Goal: Transaction & Acquisition: Purchase product/service

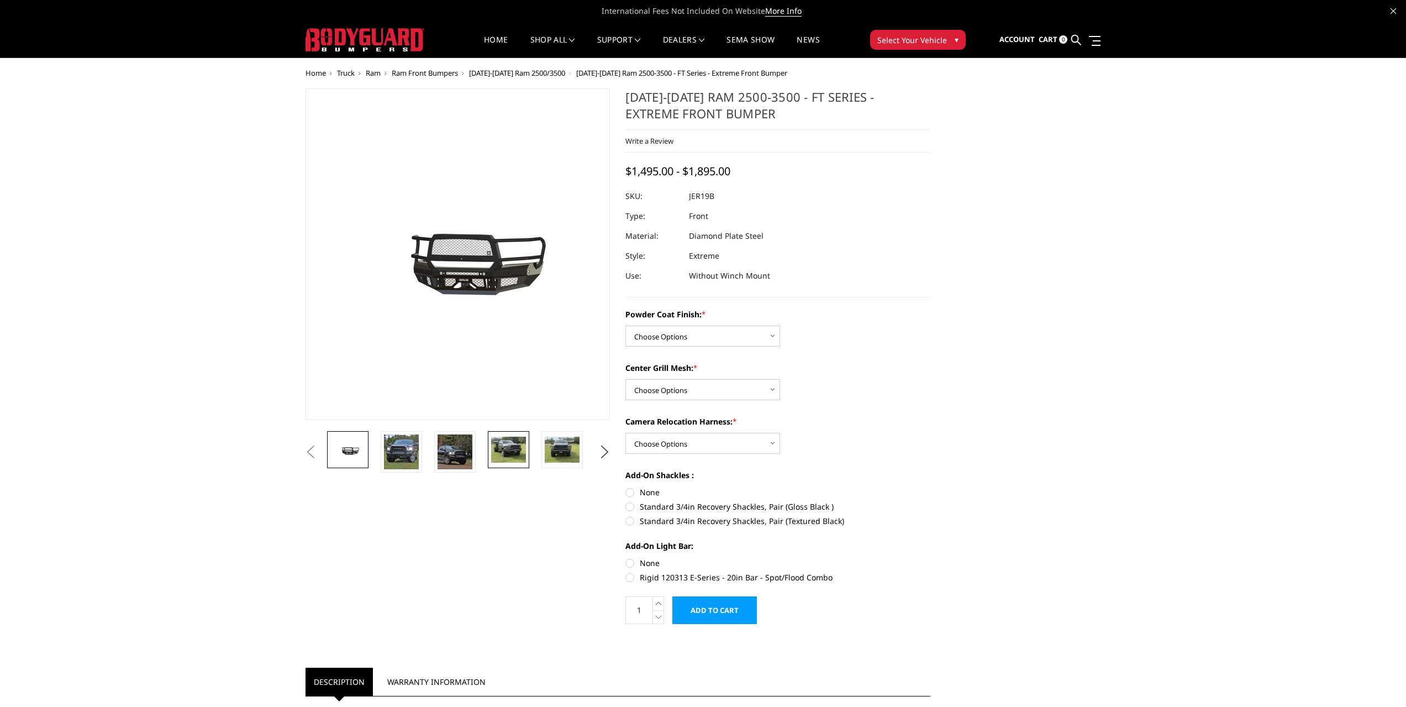
click at [517, 449] on img at bounding box center [508, 449] width 35 height 26
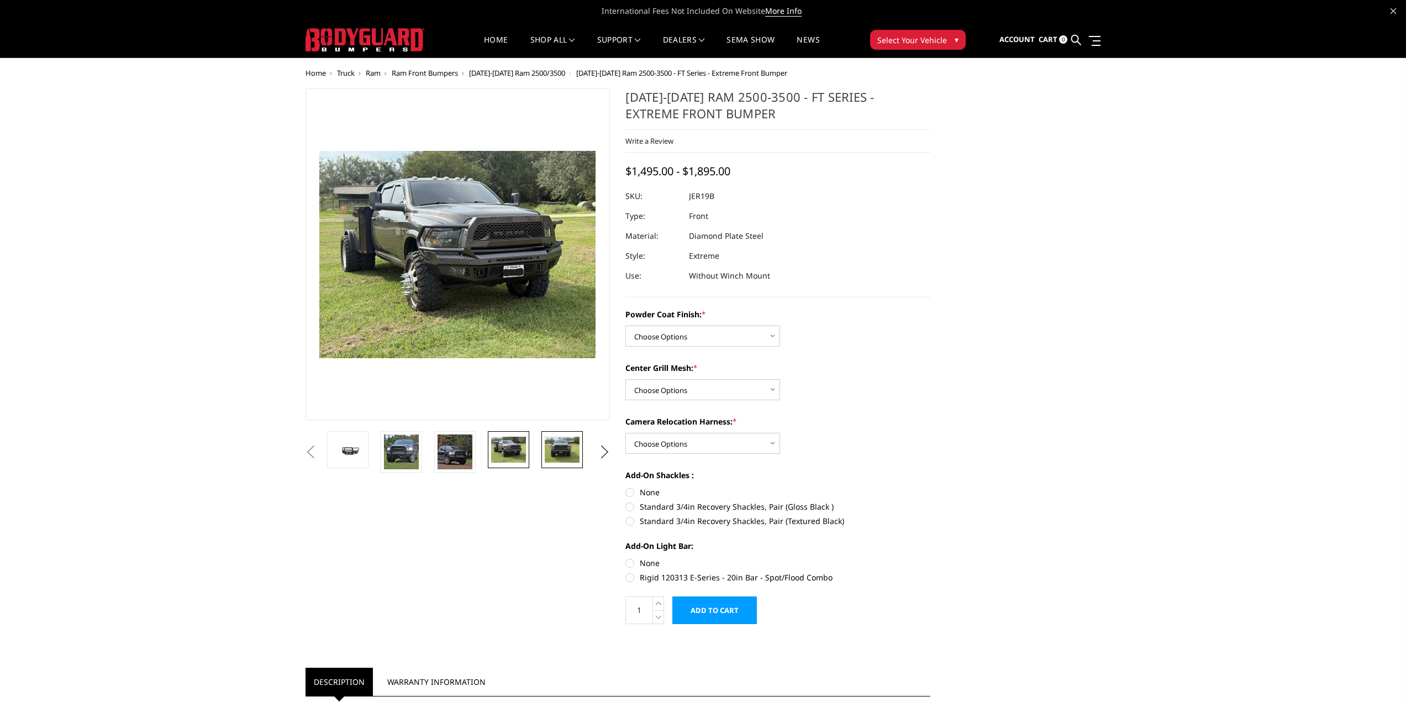
click at [554, 452] on img at bounding box center [562, 449] width 35 height 26
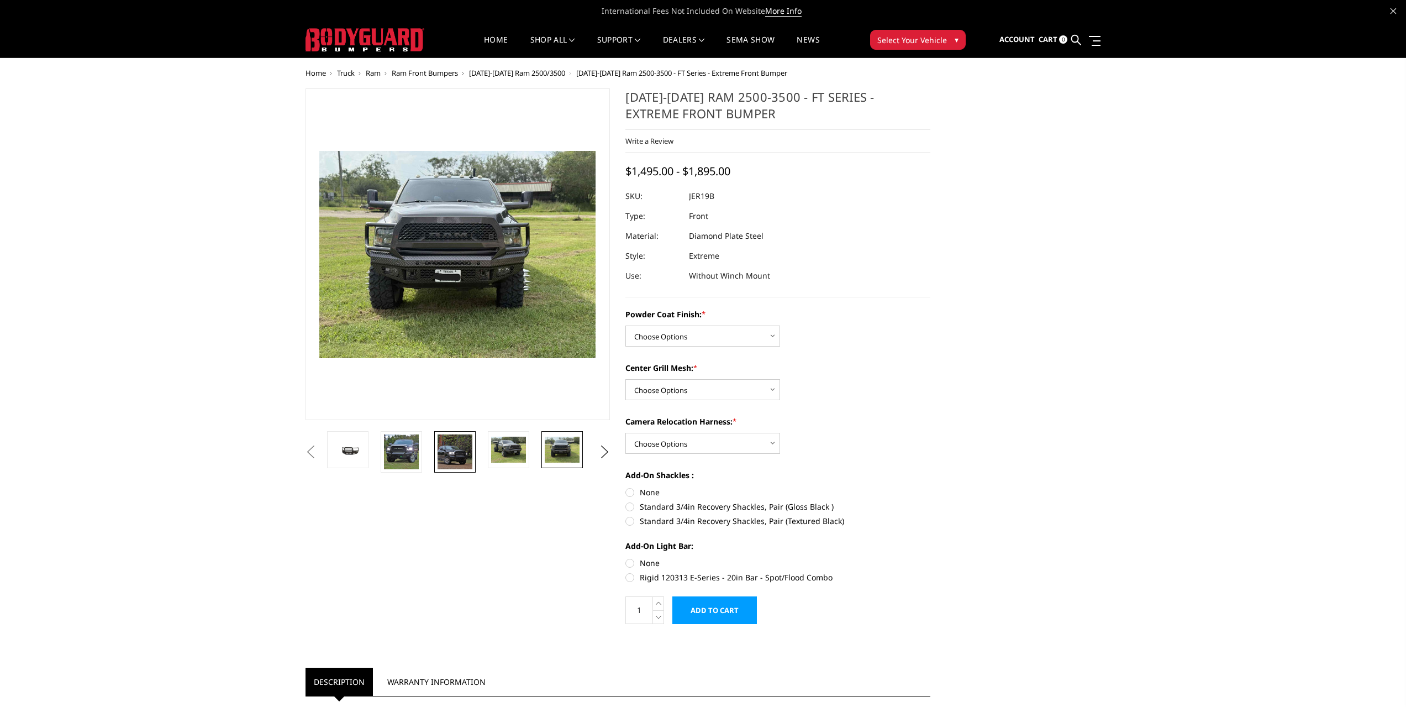
click at [452, 461] on img at bounding box center [455, 451] width 35 height 35
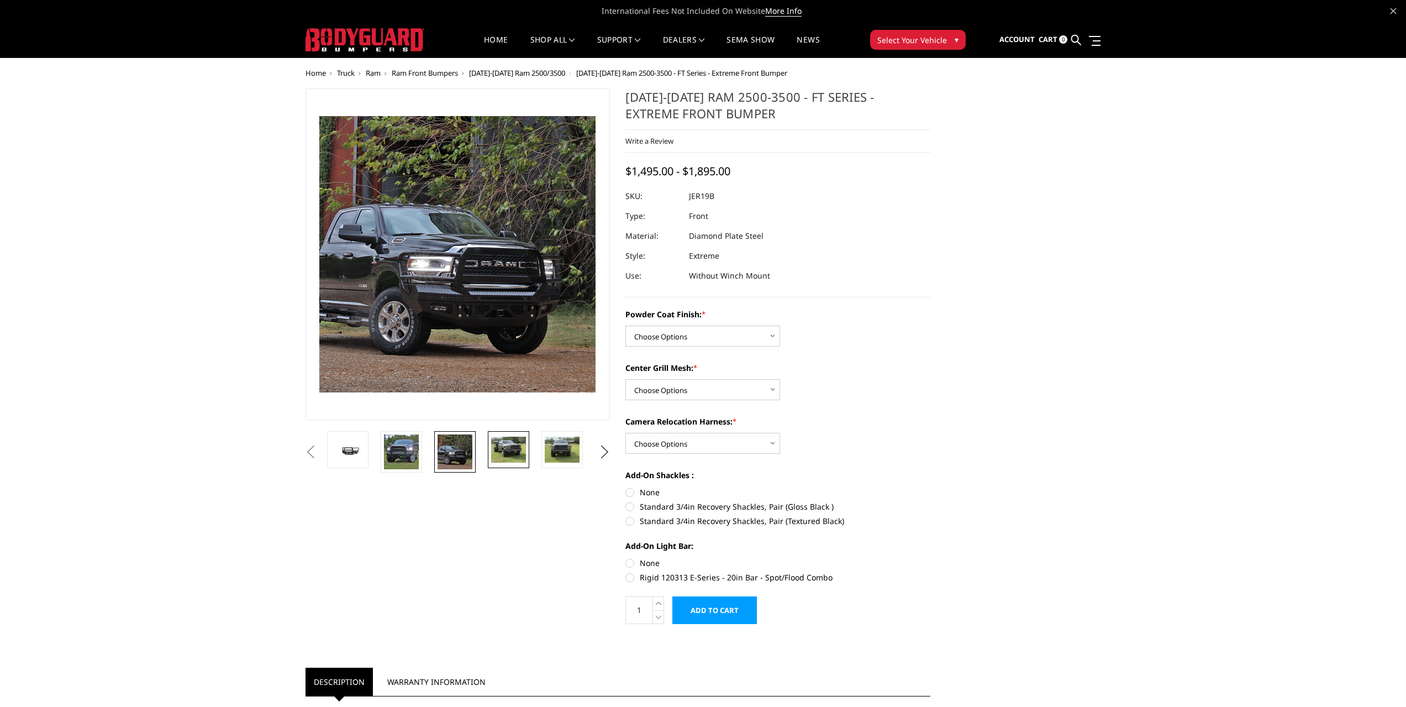
click at [517, 452] on img at bounding box center [508, 449] width 35 height 26
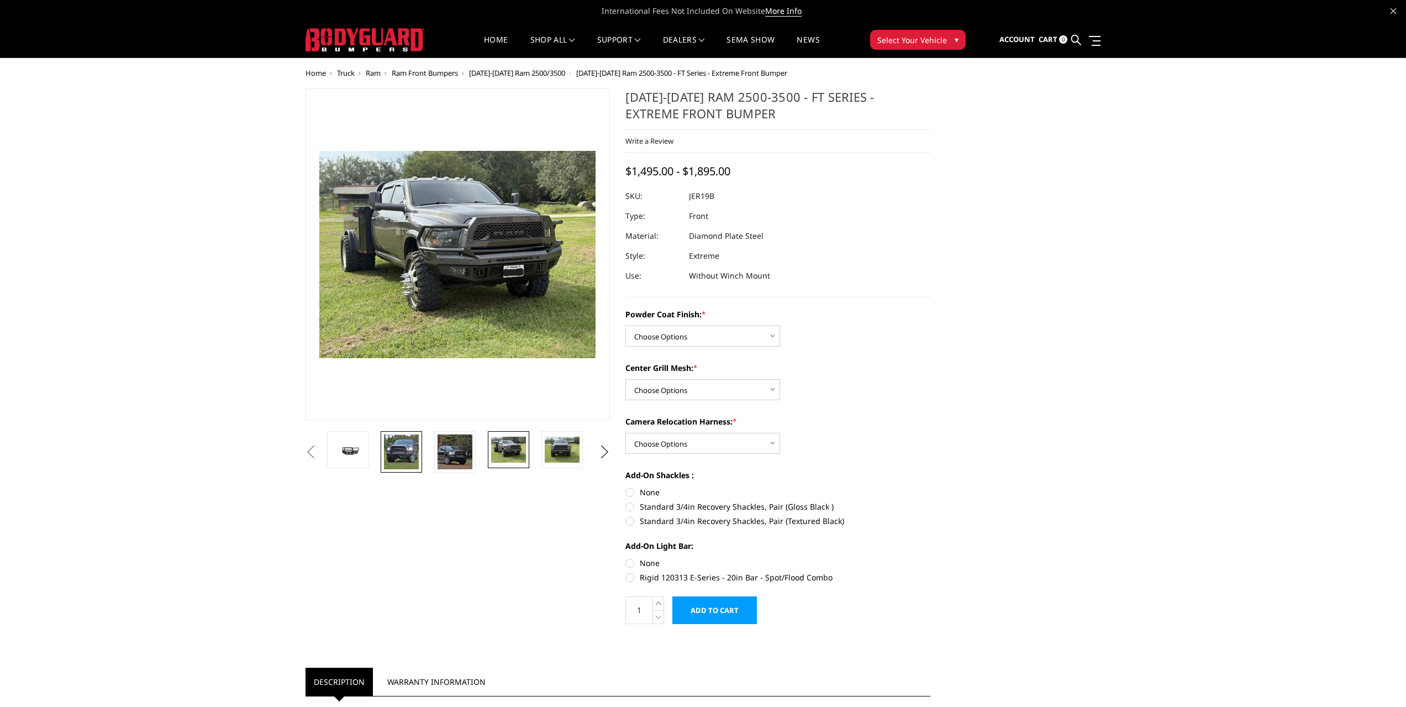
click at [403, 455] on img at bounding box center [401, 451] width 35 height 35
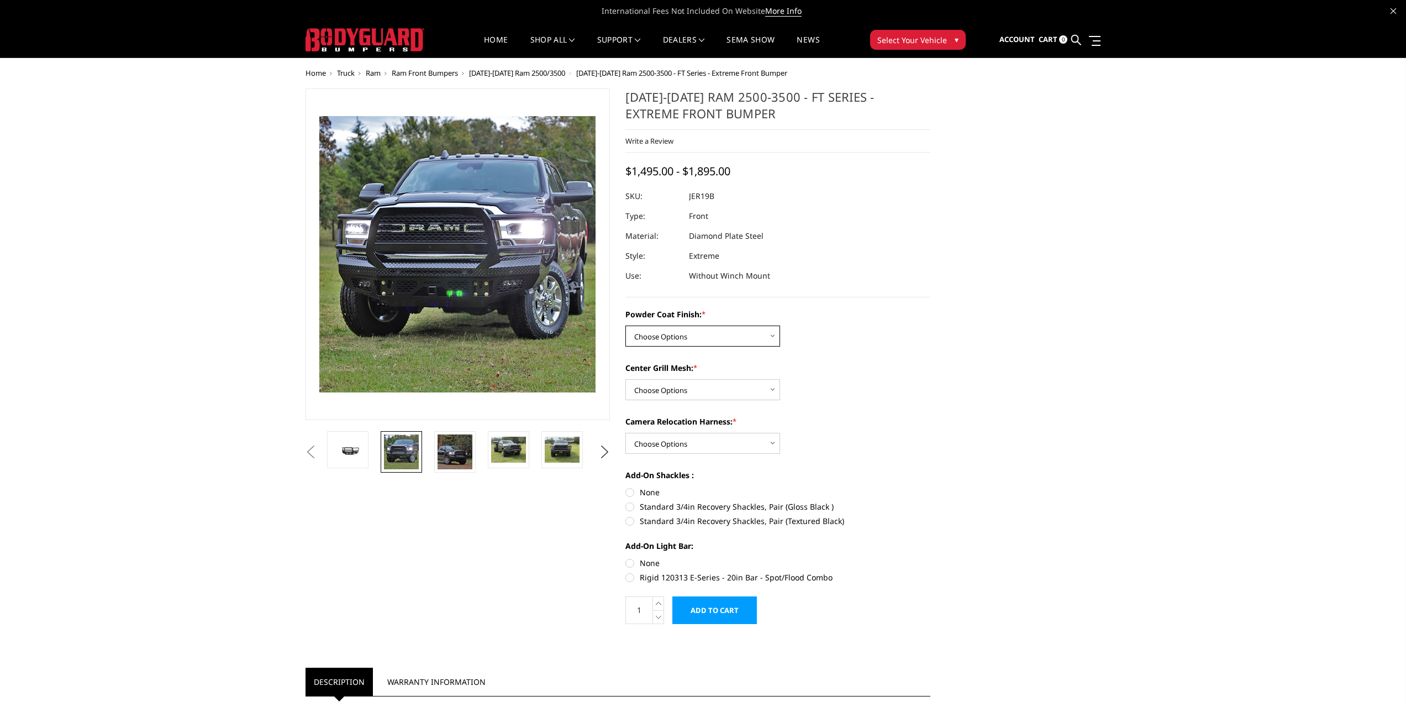
click at [691, 339] on select "Choose Options Bare Metal Gloss Black Powder Coat Textured Black Powder Coat" at bounding box center [702, 335] width 155 height 21
click at [735, 441] on select "Choose Options WITH Camera Relocation Harness WITHOUT Camera Relocation Harness" at bounding box center [702, 443] width 155 height 21
select select "3220"
click at [625, 433] on select "Choose Options WITH Camera Relocation Harness WITHOUT Camera Relocation Harness" at bounding box center [702, 443] width 155 height 21
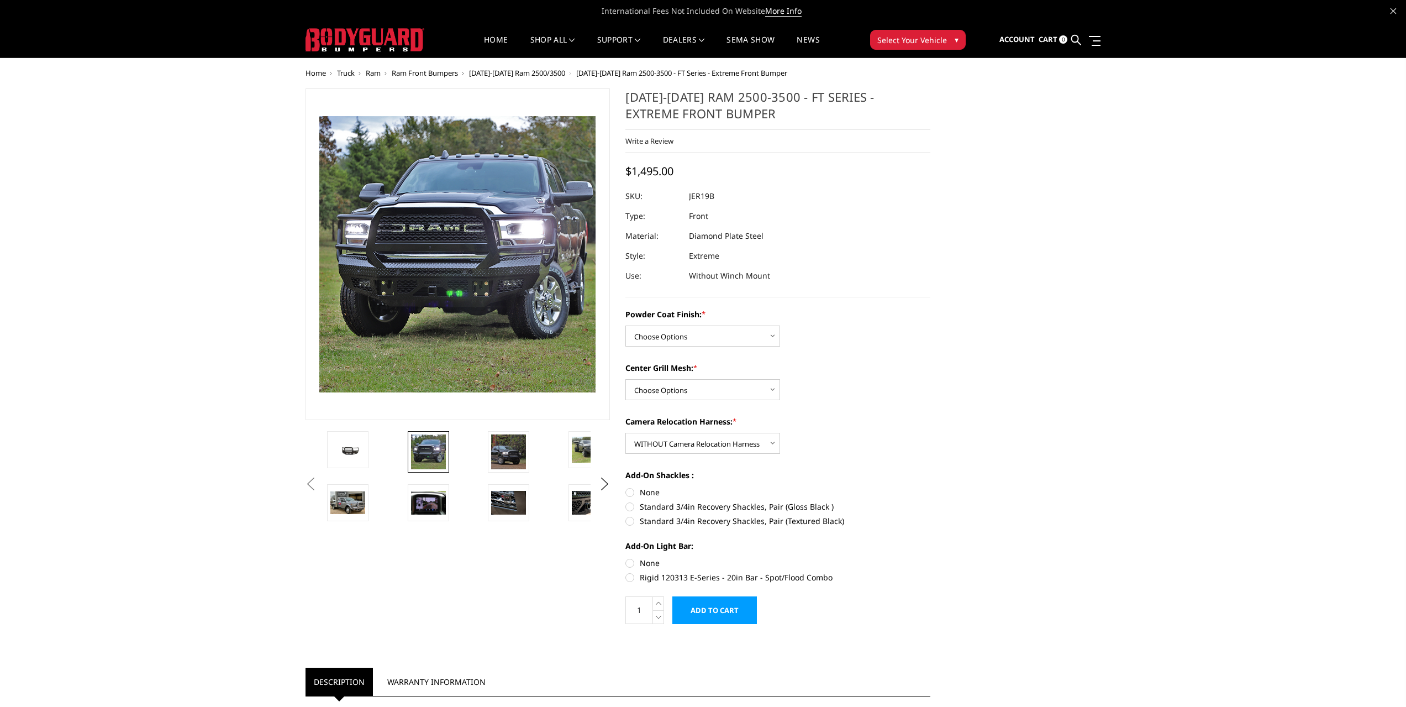
click at [630, 506] on label "Standard 3/4in Recovery Shackles, Pair (Gloss Black )" at bounding box center [777, 506] width 305 height 12
click at [930, 487] on input "Standard 3/4in Recovery Shackles, Pair (Gloss Black )" at bounding box center [930, 486] width 1 height 1
radio input "true"
click at [633, 577] on label "Rigid 120313 E-Series - 20in Bar - Spot/Flood Combo" at bounding box center [777, 577] width 305 height 12
click at [930, 557] on input "Rigid 120313 E-Series - 20in Bar - Spot/Flood Combo" at bounding box center [930, 557] width 1 height 1
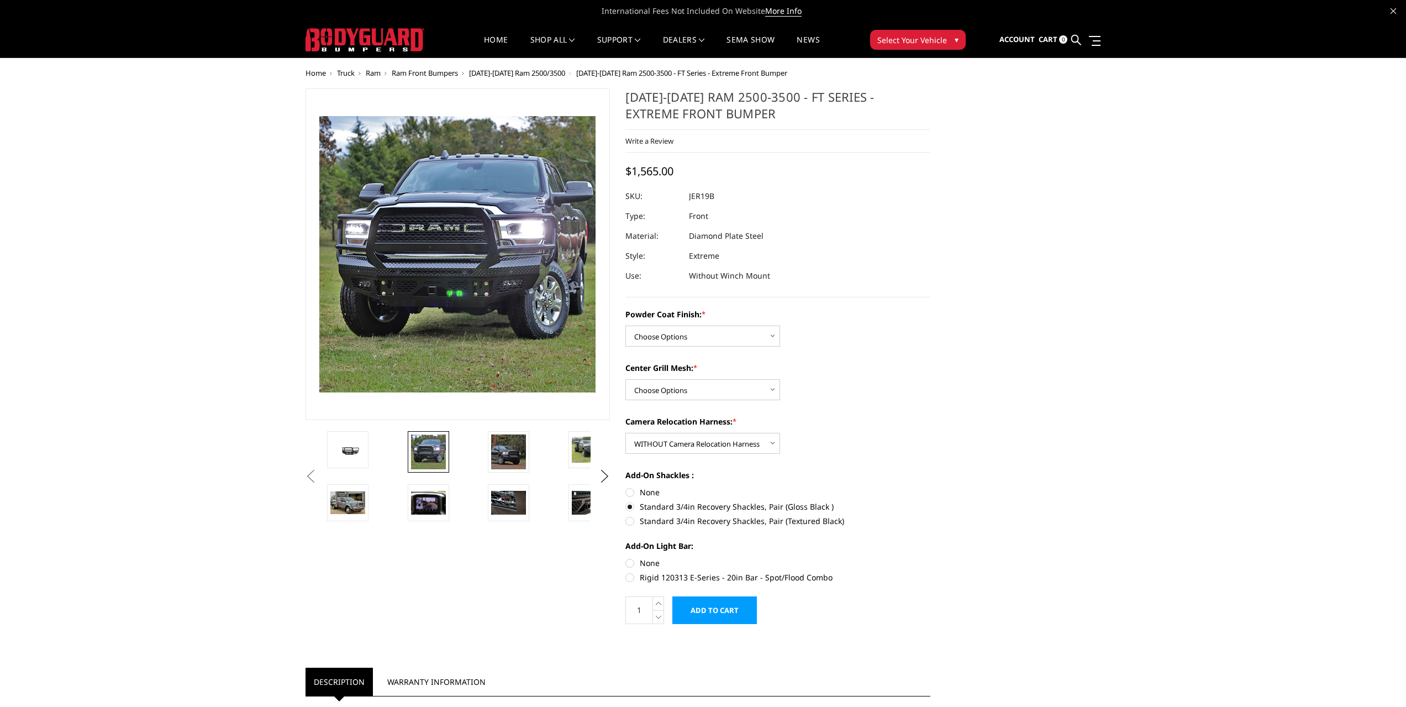
radio input "true"
click at [691, 338] on select "Choose Options Bare Metal Gloss Black Powder Coat Textured Black Powder Coat" at bounding box center [702, 335] width 155 height 21
select select "3215"
click at [625, 325] on select "Choose Options Bare Metal Gloss Black Powder Coat Textured Black Powder Coat" at bounding box center [702, 335] width 155 height 21
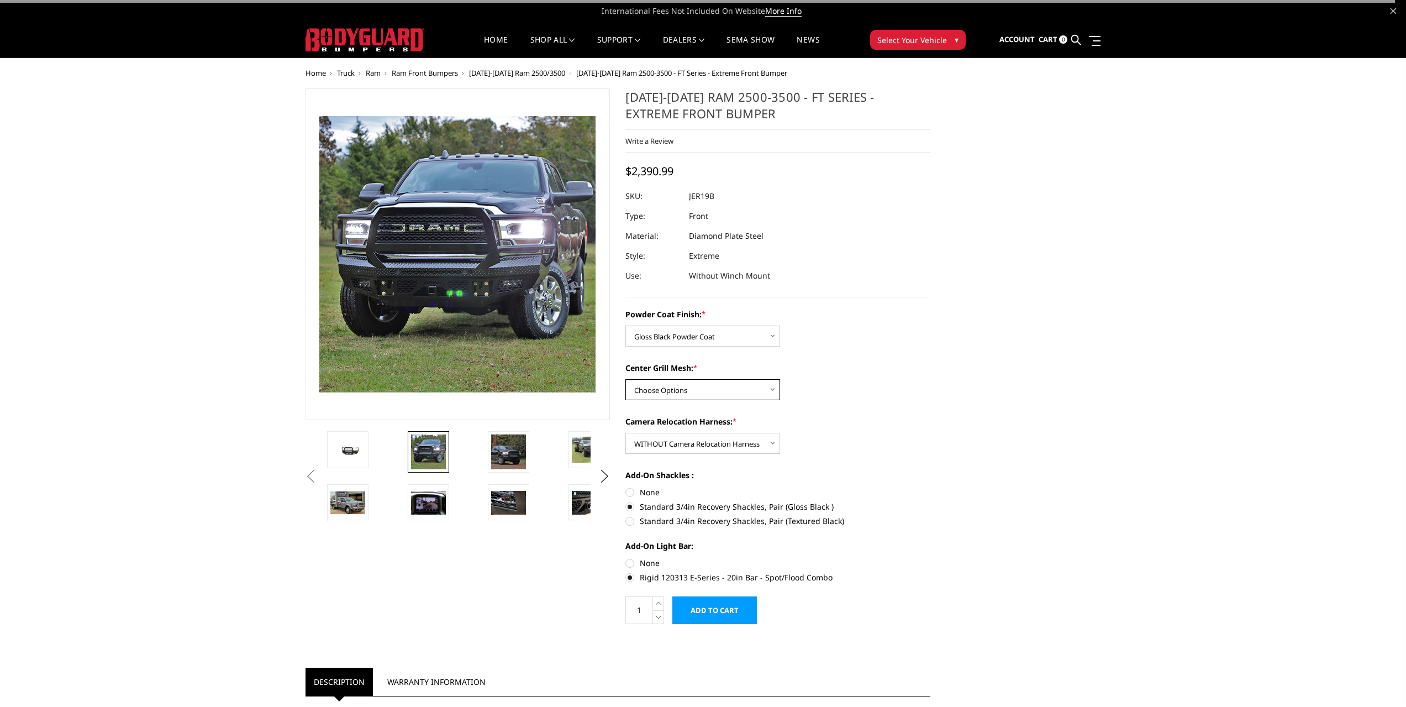
click at [689, 392] on select "Choose Options WITH Expanded Metal in Center Grill WITHOUT Expanded Metal in Ce…" at bounding box center [702, 389] width 155 height 21
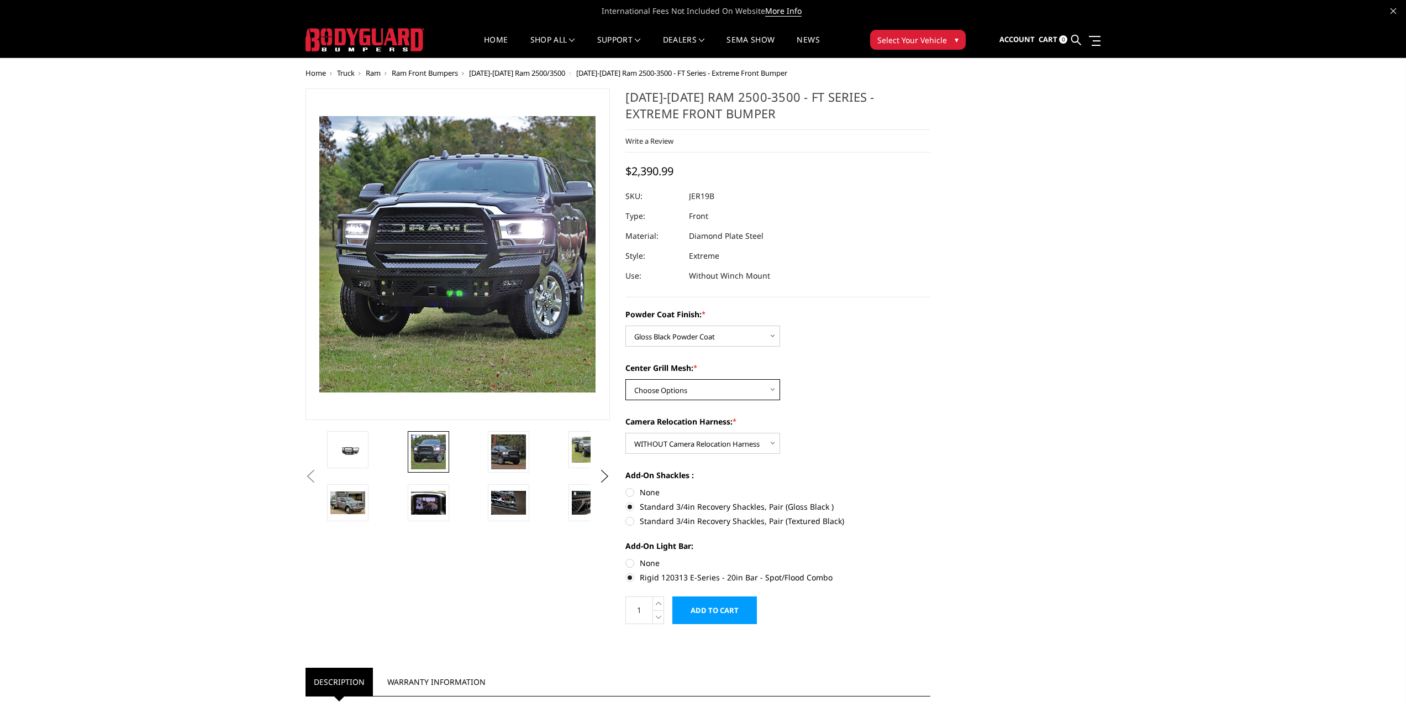
select select "3217"
click at [625, 379] on select "Choose Options WITH Expanded Metal in Center Grill WITHOUT Expanded Metal in Ce…" at bounding box center [702, 389] width 155 height 21
click at [686, 391] on select "Choose Options WITH Expanded Metal in Center Grill WITHOUT Expanded Metal in Ce…" at bounding box center [702, 389] width 155 height 21
click at [816, 399] on div "Center Grill Mesh: * Choose Options WITH Expanded Metal in Center Grill WITHOUT…" at bounding box center [777, 381] width 305 height 38
click at [434, 503] on img at bounding box center [428, 502] width 35 height 23
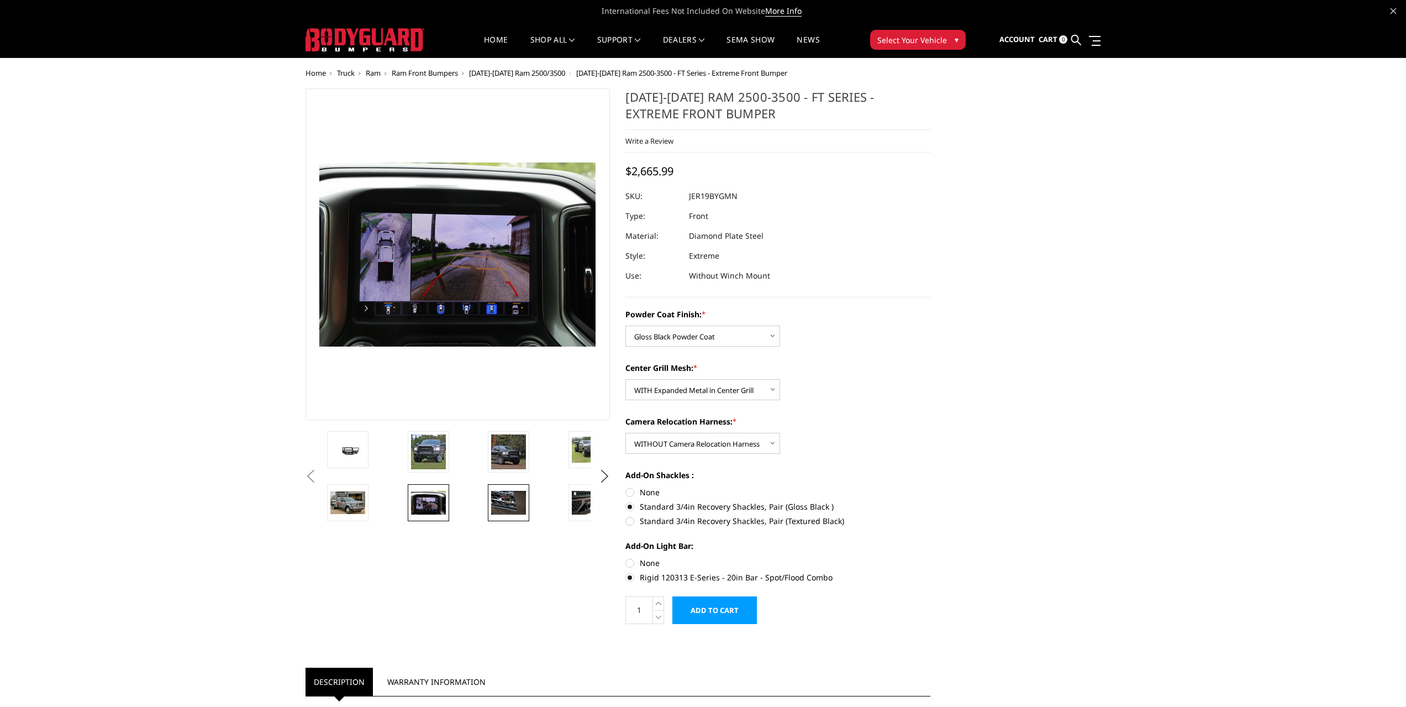
click at [507, 504] on img at bounding box center [508, 502] width 35 height 23
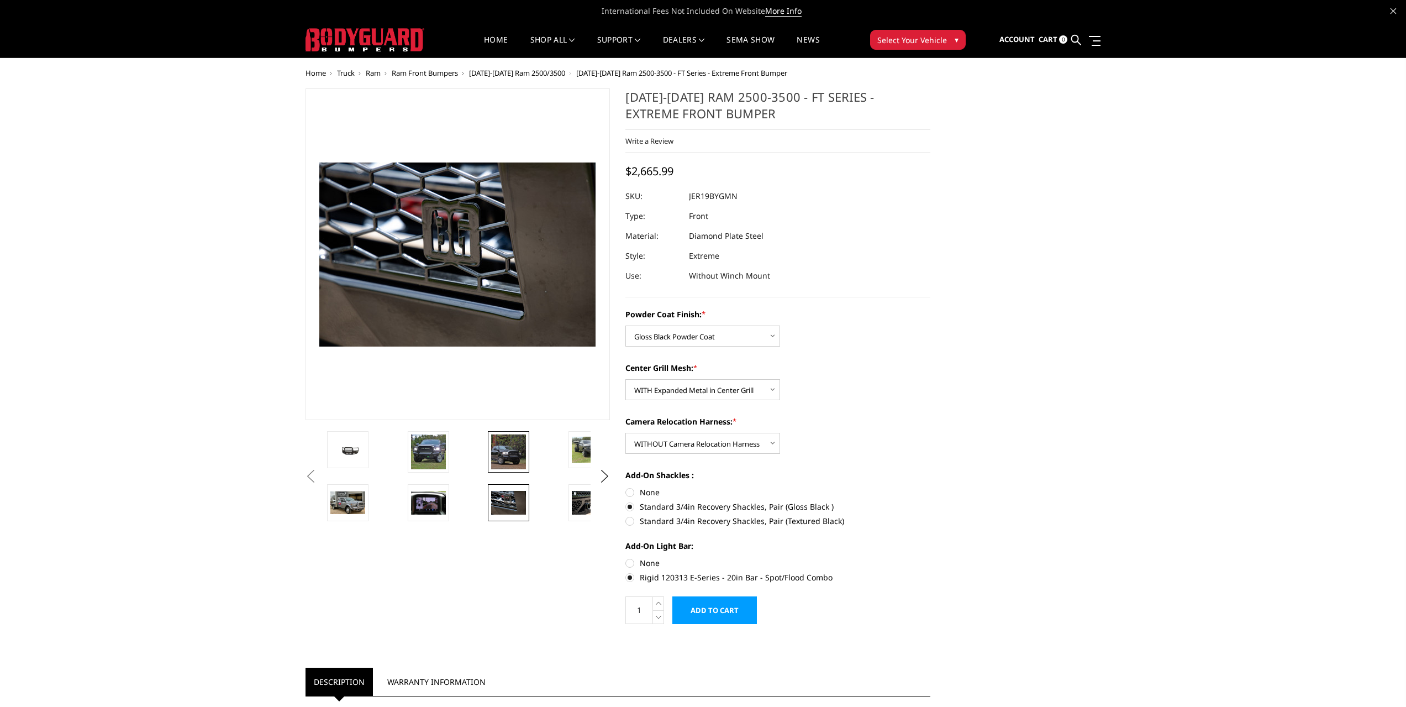
click at [512, 447] on img at bounding box center [508, 451] width 35 height 35
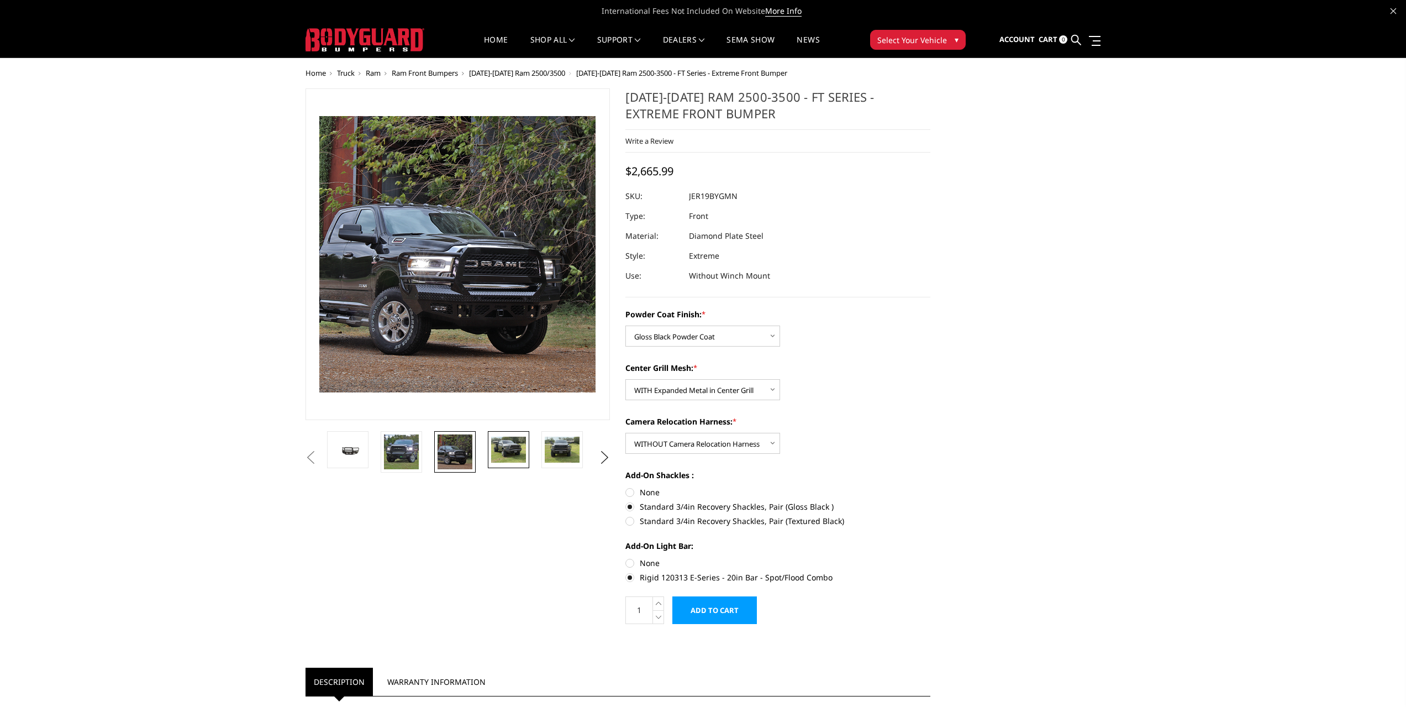
click at [513, 449] on img at bounding box center [508, 449] width 35 height 26
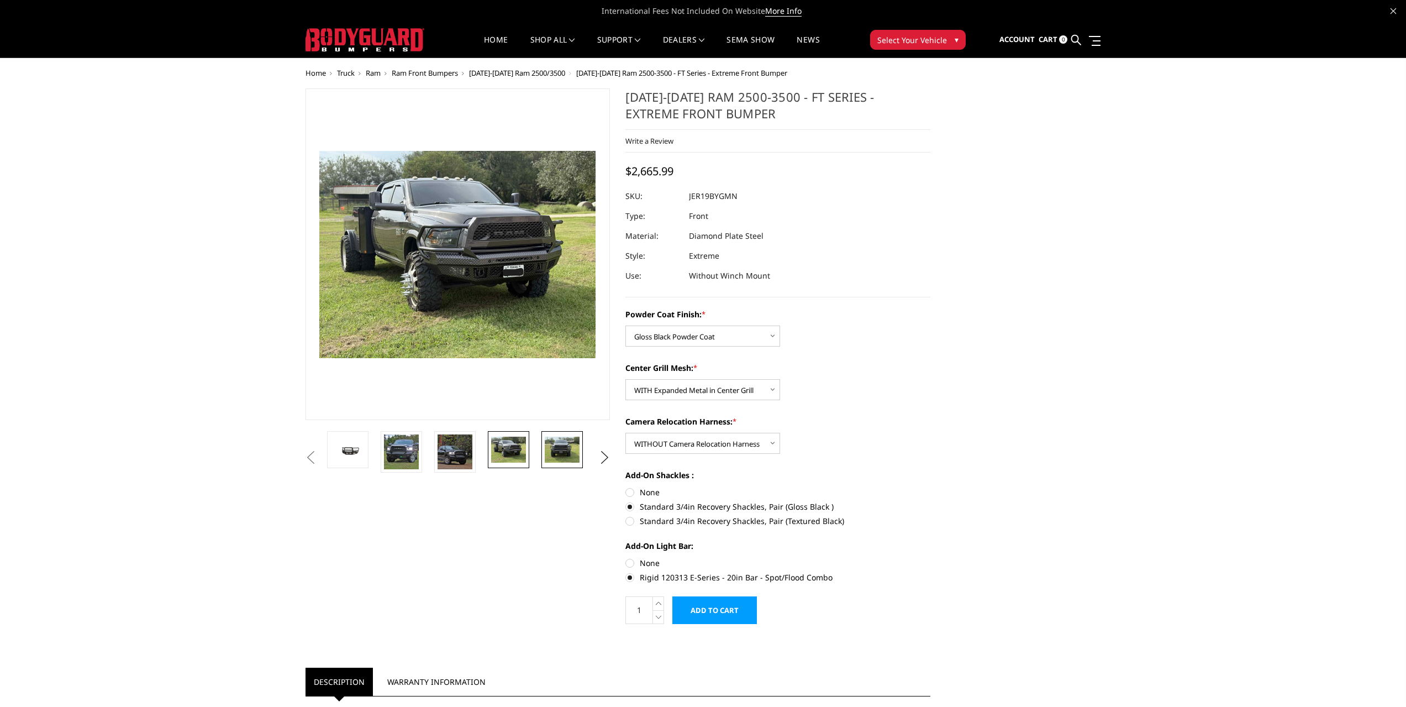
click at [558, 450] on img at bounding box center [562, 449] width 35 height 26
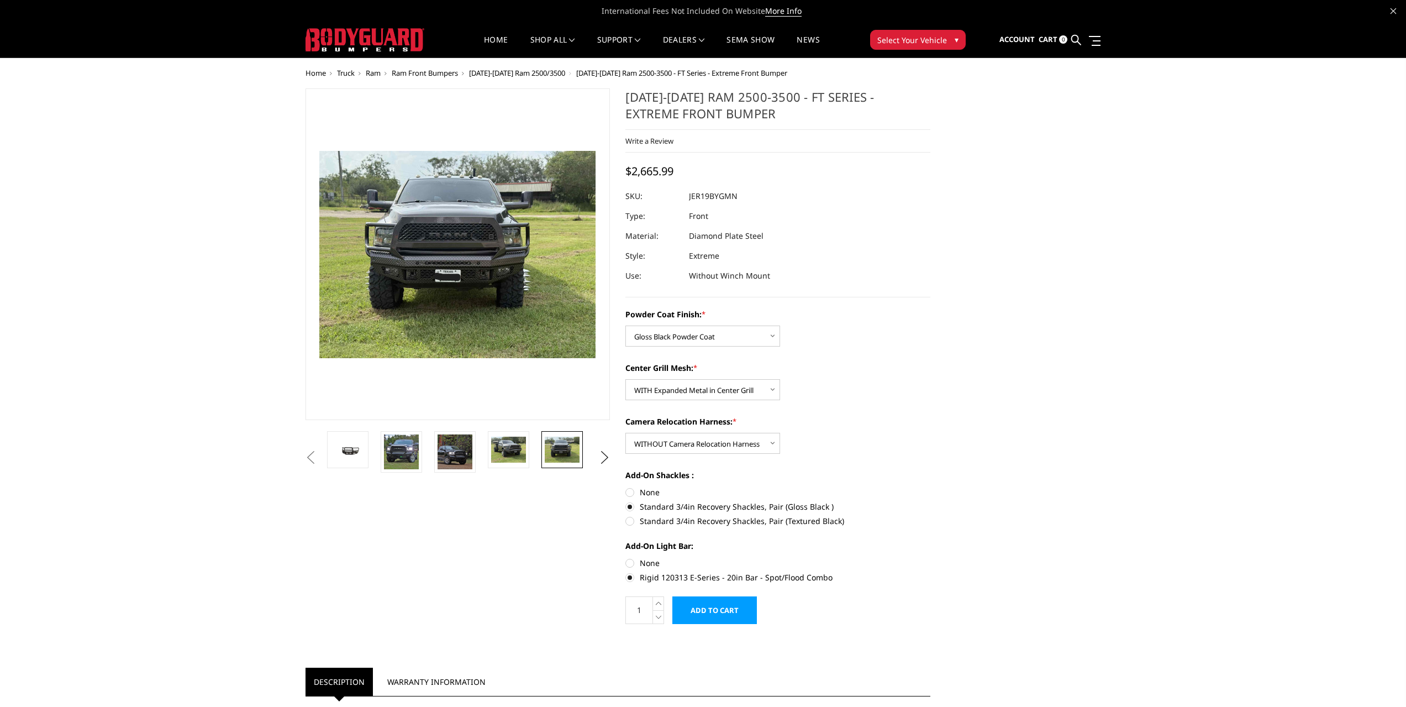
click at [631, 578] on label "Rigid 120313 E-Series - 20in Bar - Spot/Flood Combo" at bounding box center [777, 577] width 305 height 12
click at [930, 557] on input "Rigid 120313 E-Series - 20in Bar - Spot/Flood Combo" at bounding box center [930, 557] width 1 height 1
click at [629, 577] on label "Rigid 120313 E-Series - 20in Bar - Spot/Flood Combo" at bounding box center [777, 577] width 305 height 12
click at [930, 557] on input "Rigid 120313 E-Series - 20in Bar - Spot/Flood Combo" at bounding box center [930, 557] width 1 height 1
click at [631, 562] on label "None" at bounding box center [777, 563] width 305 height 12
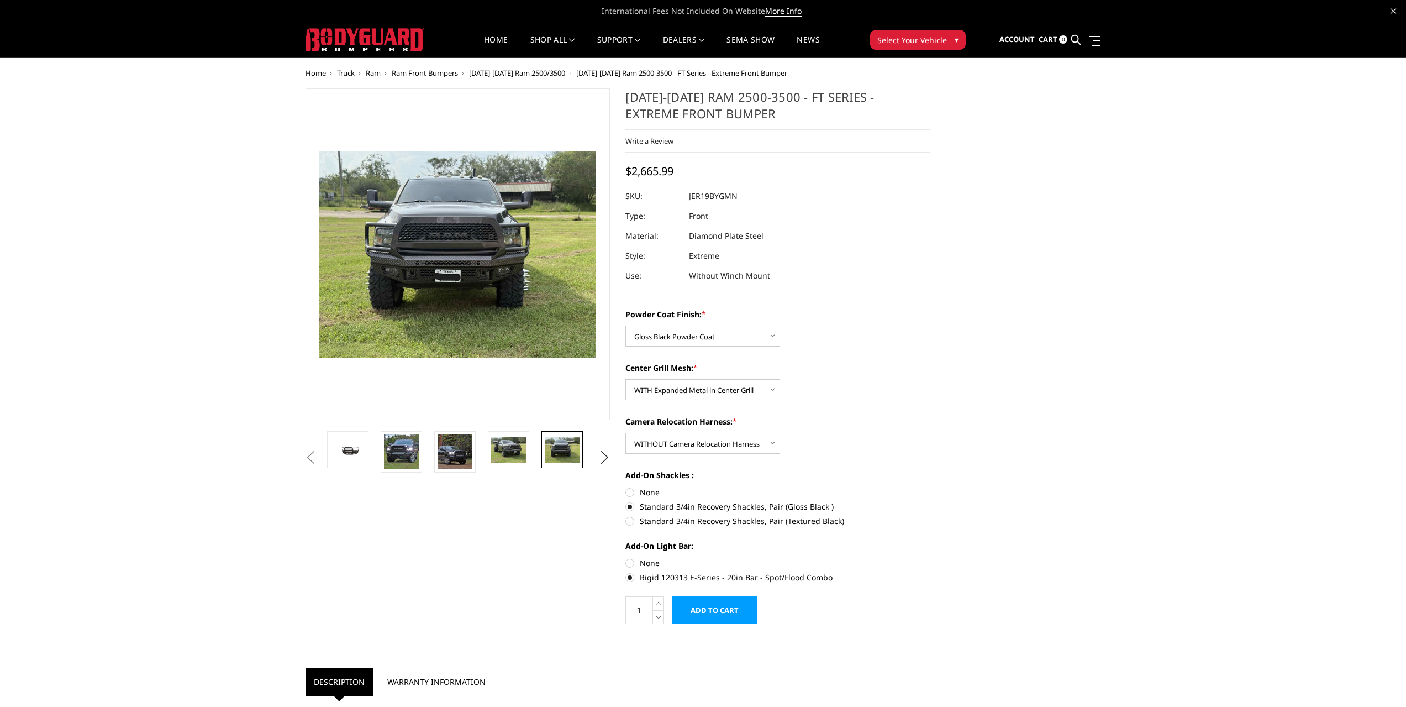
click at [626, 557] on input "None" at bounding box center [625, 557] width 1 height 1
radio input "true"
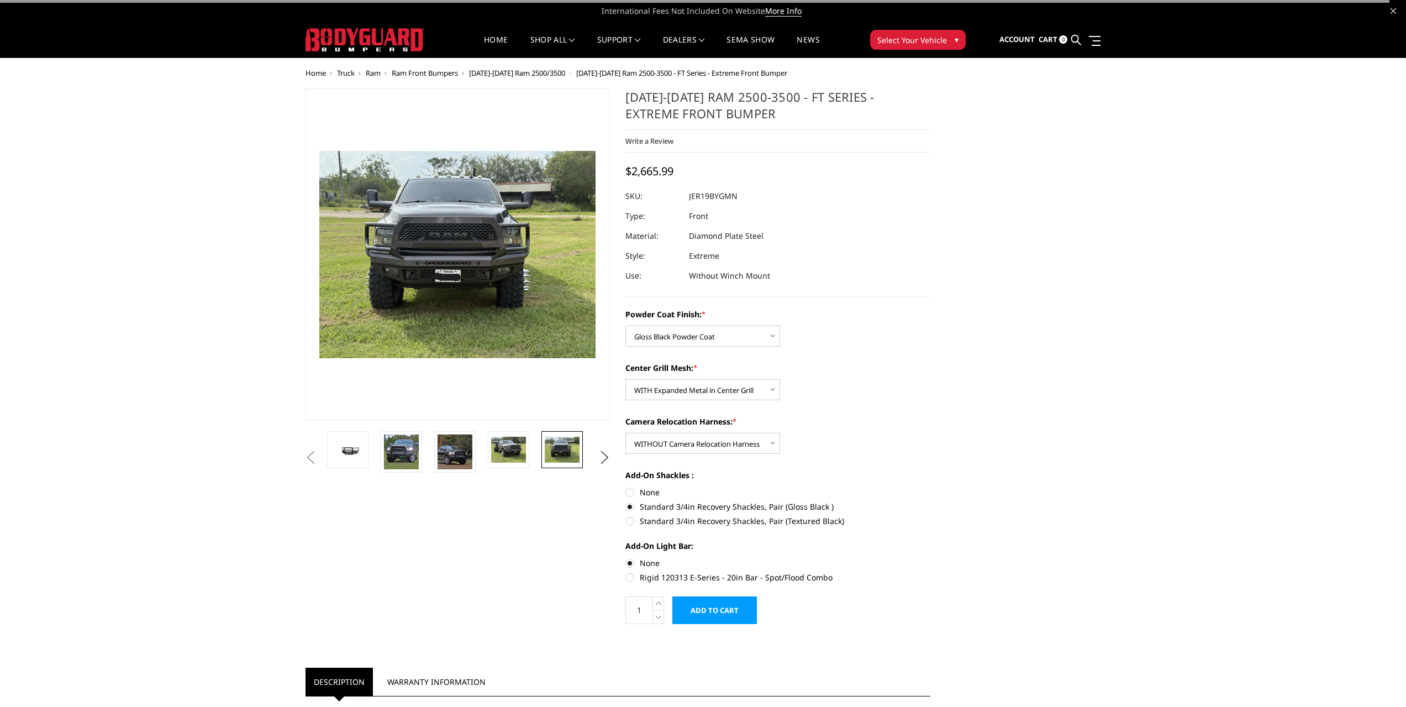
click at [629, 492] on label "None" at bounding box center [777, 492] width 305 height 12
click at [626, 487] on input "None" at bounding box center [625, 486] width 1 height 1
radio input "true"
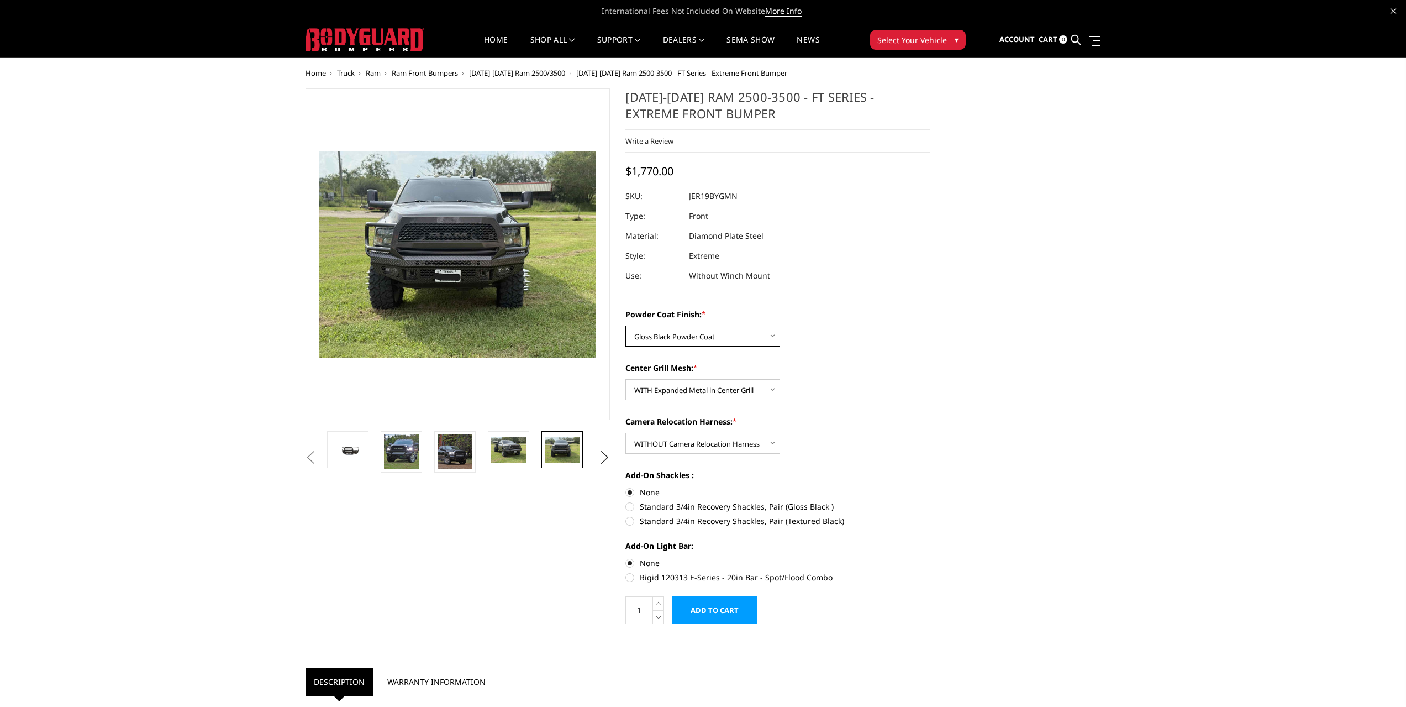
click at [676, 341] on select "Choose Options Bare Metal Gloss Black Powder Coat Textured Black Powder Coat" at bounding box center [702, 335] width 155 height 21
click at [625, 325] on select "Choose Options Bare Metal Gloss Black Powder Coat Textured Black Powder Coat" at bounding box center [702, 335] width 155 height 21
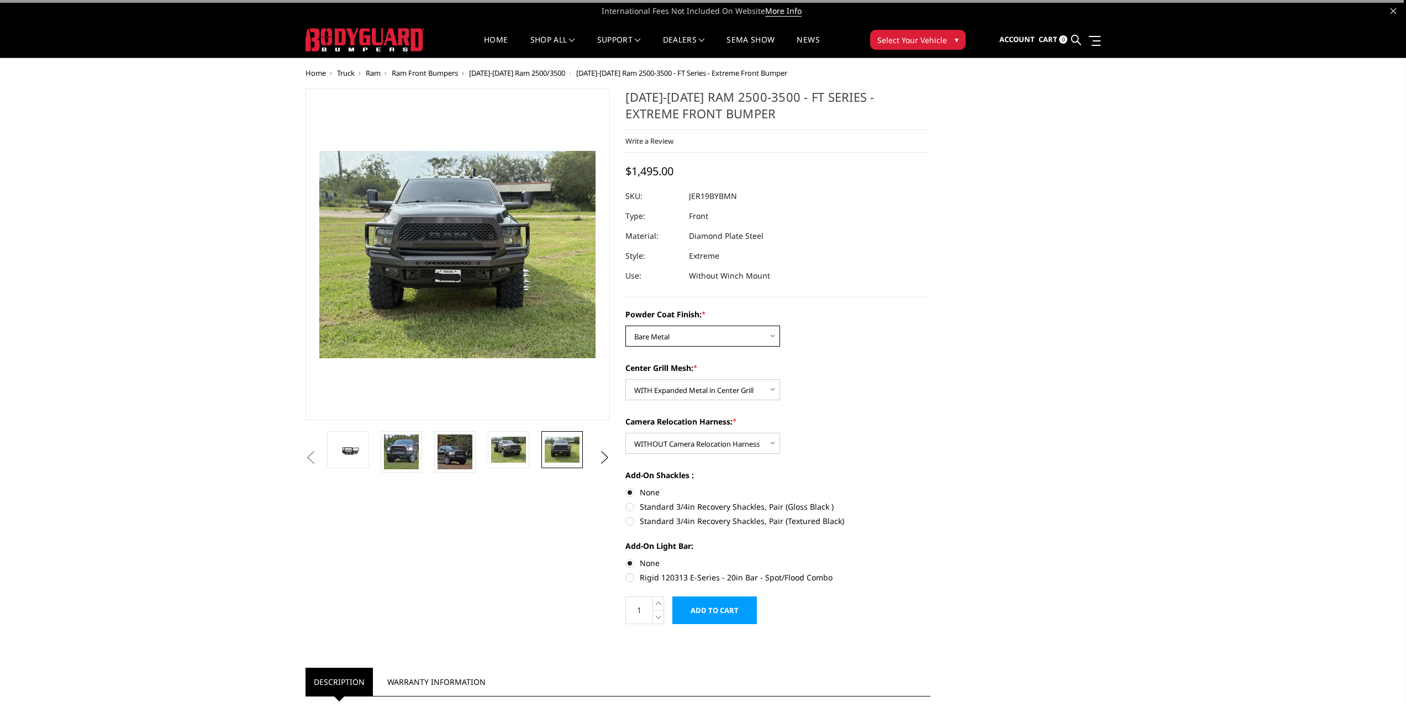
click at [683, 340] on select "Choose Options Bare Metal Gloss Black Powder Coat Textured Black Powder Coat" at bounding box center [702, 335] width 155 height 21
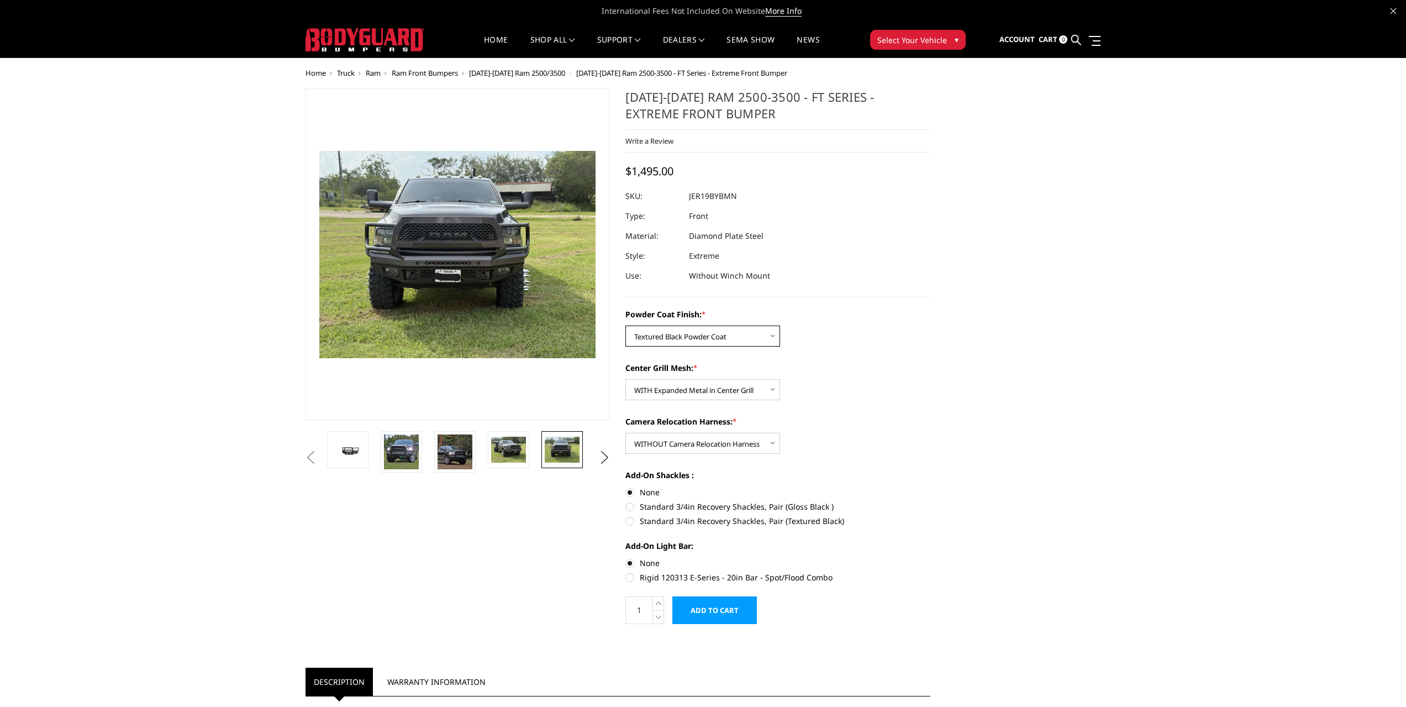
click at [625, 325] on select "Choose Options Bare Metal Gloss Black Powder Coat Textured Black Powder Coat" at bounding box center [702, 335] width 155 height 21
click at [683, 341] on select "Choose Options Bare Metal Gloss Black Powder Coat Textured Black Powder Coat" at bounding box center [702, 335] width 155 height 21
select select "3215"
click at [625, 325] on select "Choose Options Bare Metal Gloss Black Powder Coat Textured Black Powder Coat" at bounding box center [702, 335] width 155 height 21
click at [695, 394] on select "Choose Options WITH Expanded Metal in Center Grill WITHOUT Expanded Metal in Ce…" at bounding box center [702, 389] width 155 height 21
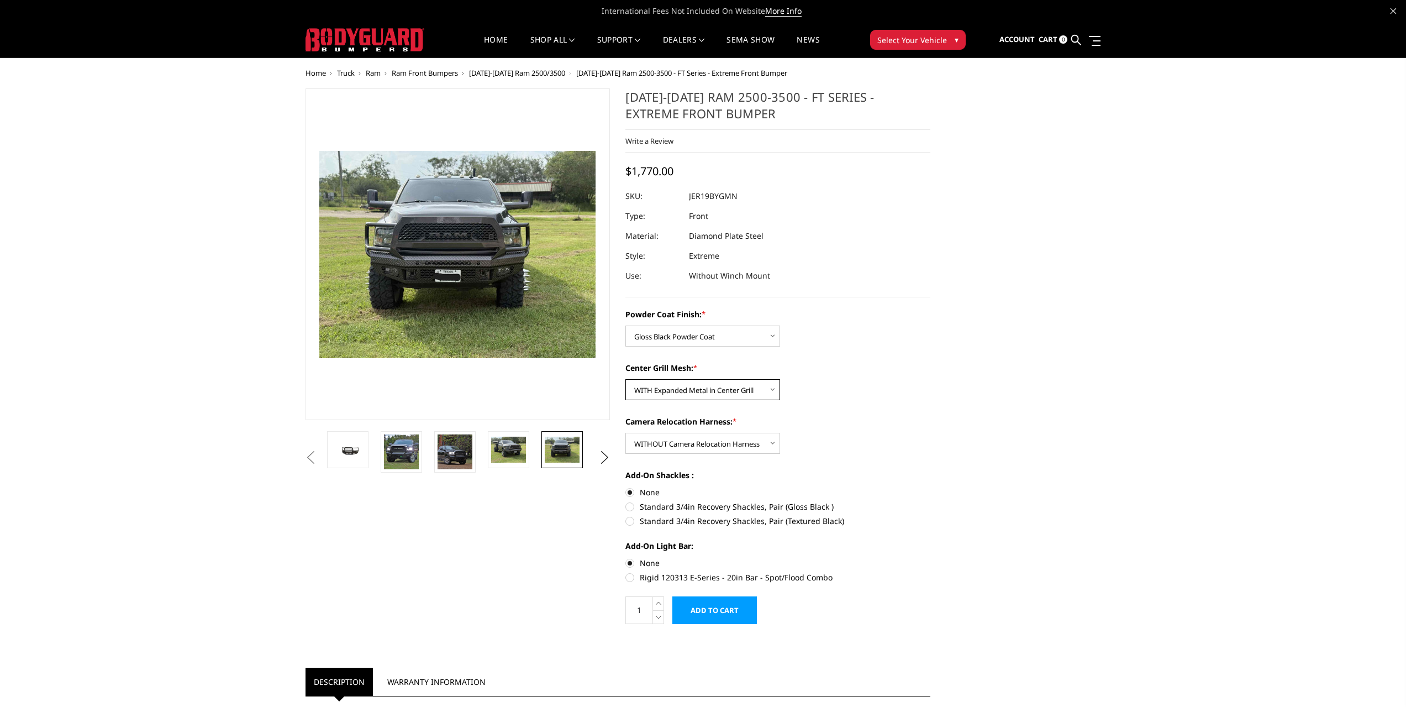
click at [625, 379] on select "Choose Options WITH Expanded Metal in Center Grill WITHOUT Expanded Metal in Ce…" at bounding box center [702, 389] width 155 height 21
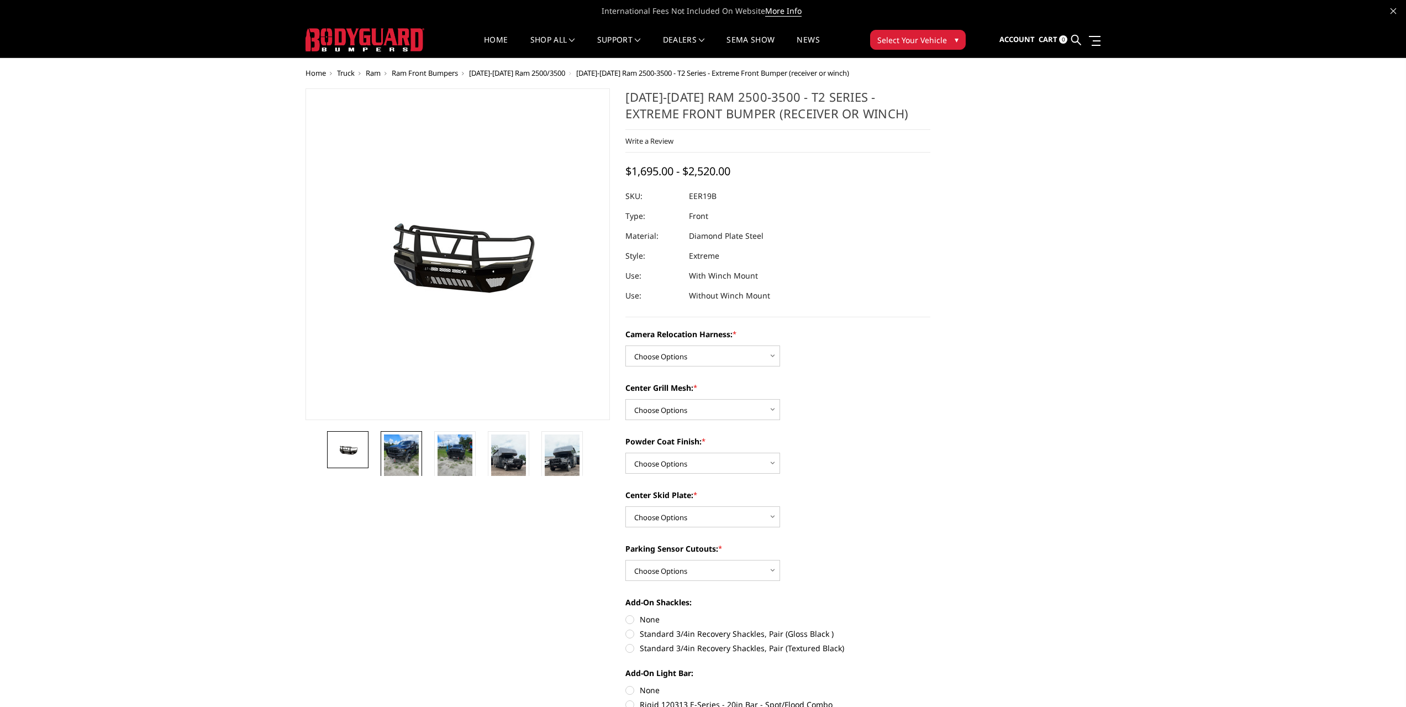
click at [400, 455] on img at bounding box center [401, 457] width 35 height 46
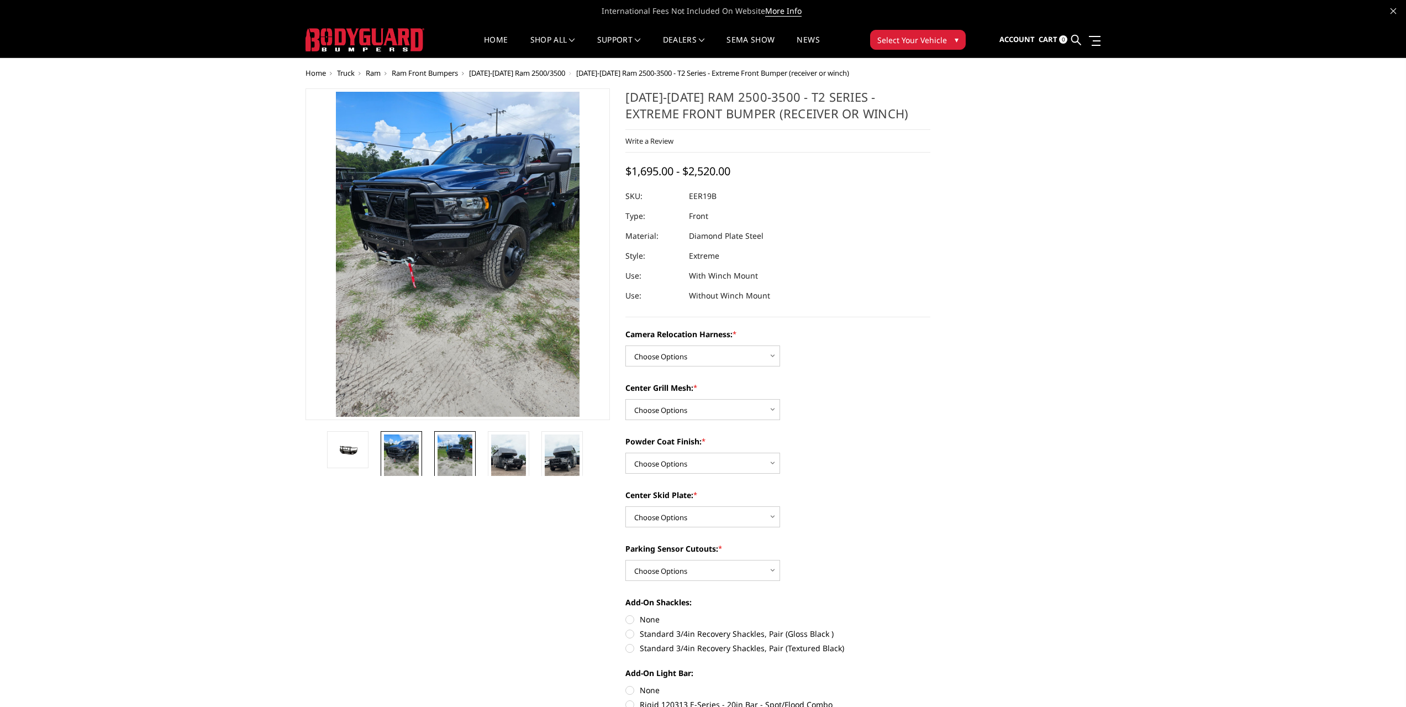
click at [450, 456] on img at bounding box center [455, 457] width 35 height 46
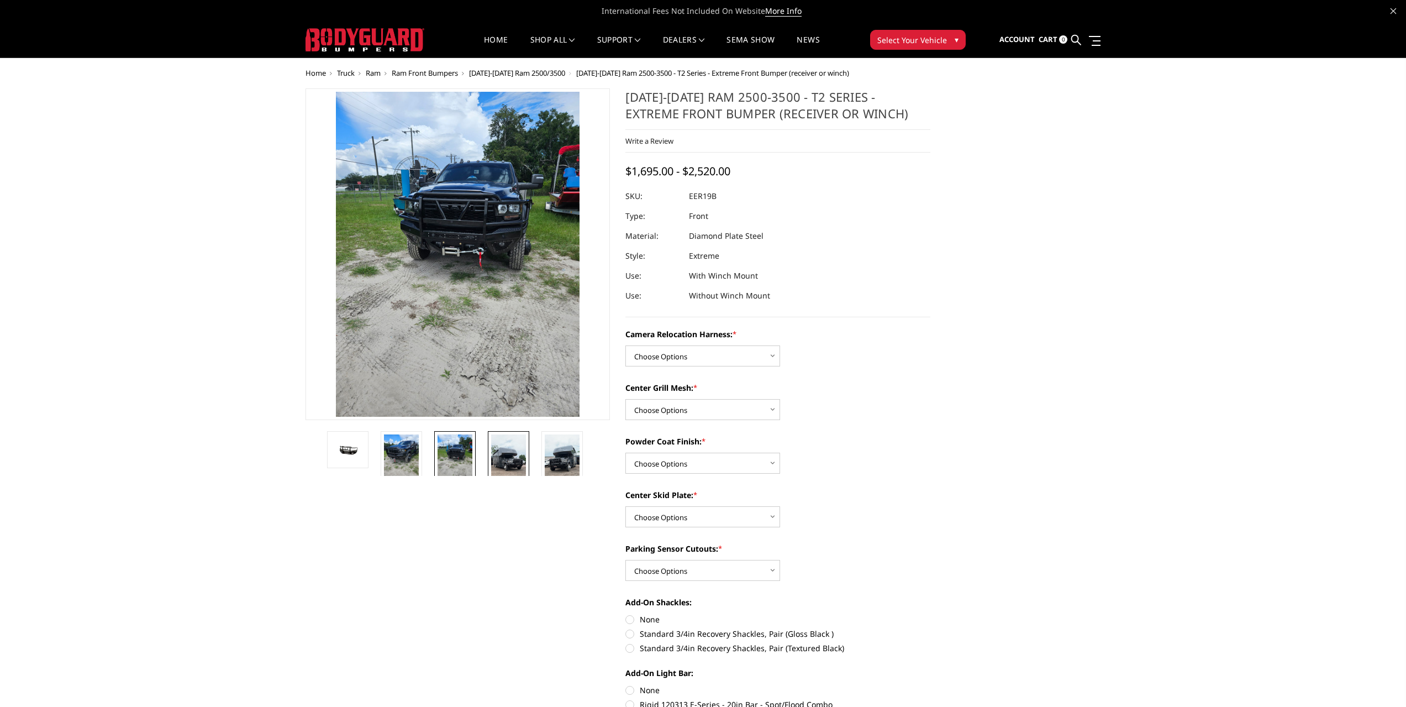
click at [501, 455] on img at bounding box center [508, 465] width 35 height 62
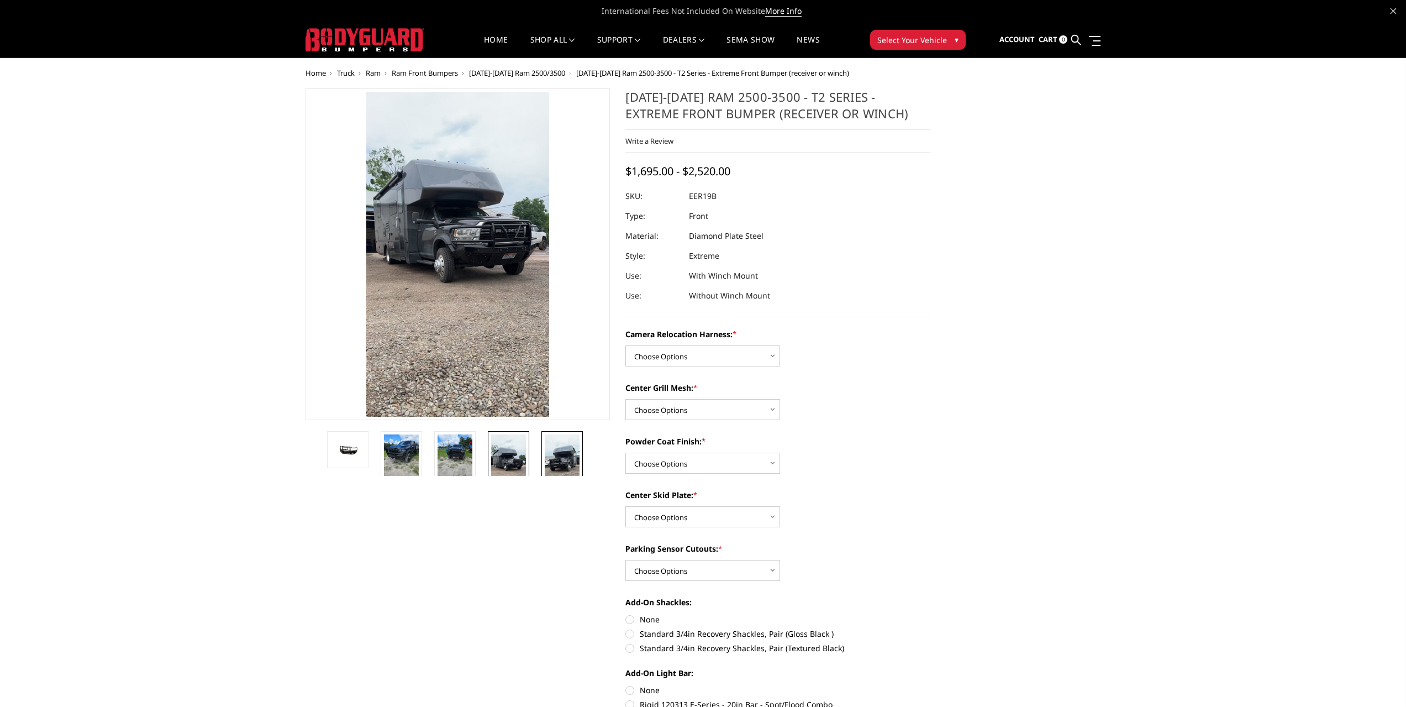
click at [568, 461] on img at bounding box center [562, 465] width 35 height 62
